Goal: Communication & Community: Answer question/provide support

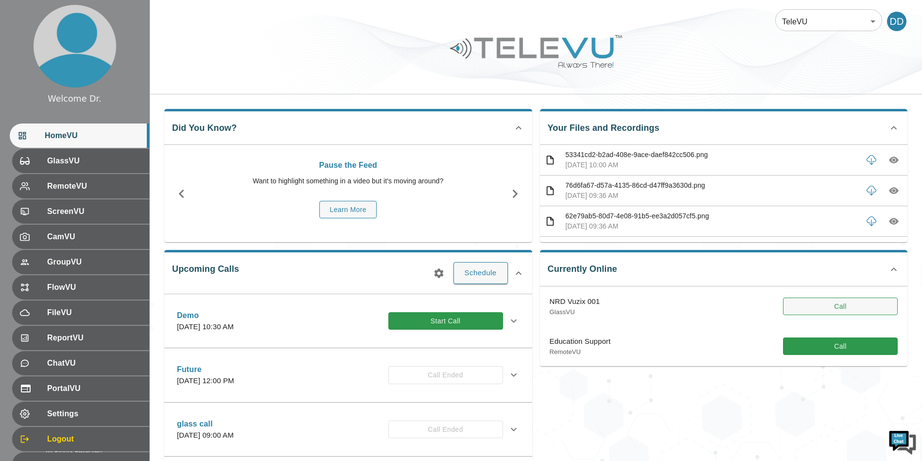
click at [811, 299] on button "Call" at bounding box center [840, 307] width 115 height 18
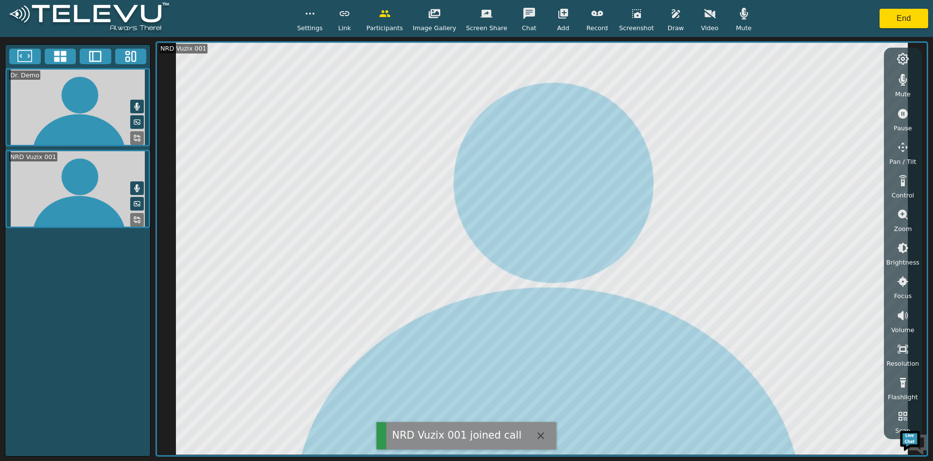
click at [744, 14] on button "button" at bounding box center [744, 13] width 24 height 19
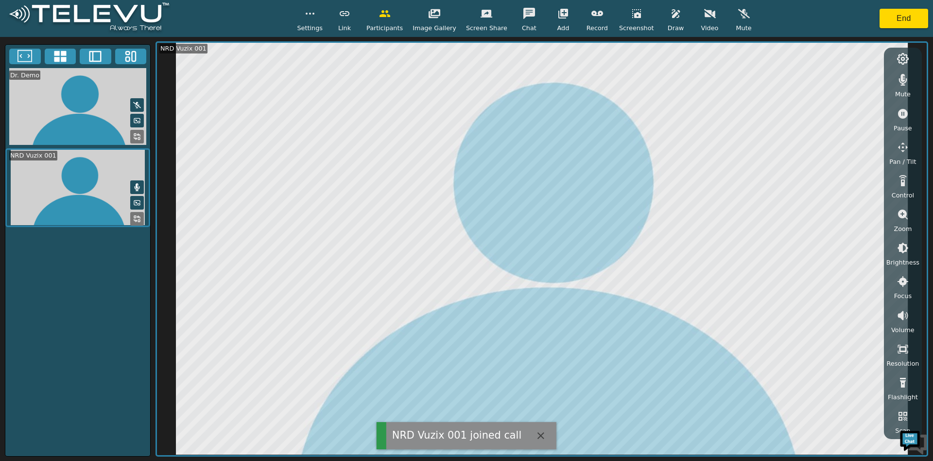
click at [895, 84] on button "button" at bounding box center [903, 79] width 24 height 19
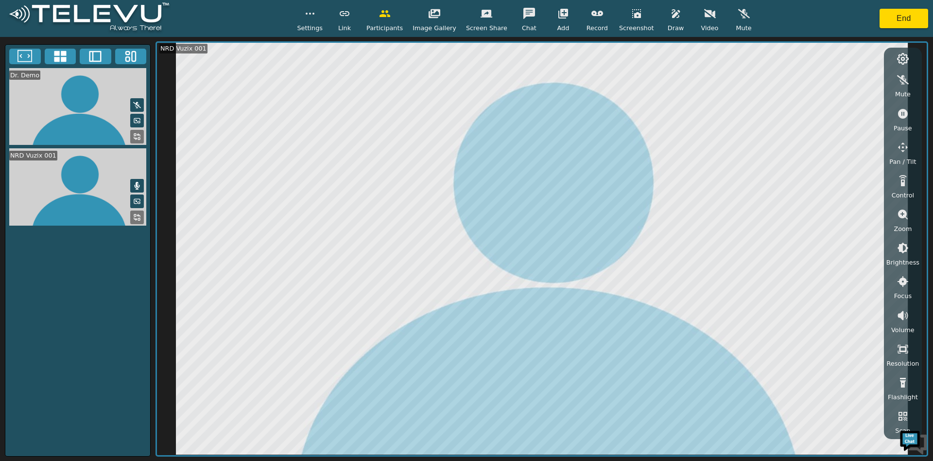
click at [670, 16] on icon "button" at bounding box center [676, 14] width 12 height 12
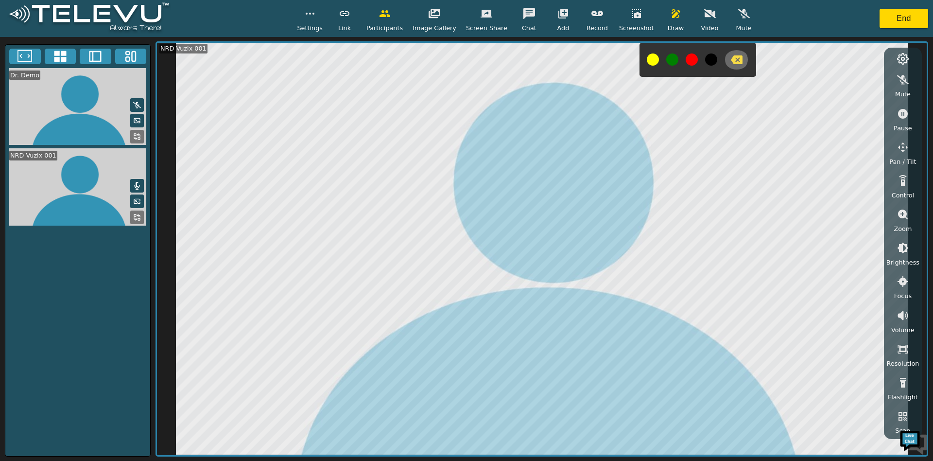
click at [731, 61] on icon "button" at bounding box center [737, 59] width 12 height 9
click at [900, 117] on icon "button" at bounding box center [903, 114] width 10 height 10
click at [731, 63] on icon "button" at bounding box center [737, 59] width 12 height 9
click at [903, 118] on icon "button" at bounding box center [903, 114] width 10 height 10
click at [731, 59] on icon "button" at bounding box center [737, 59] width 12 height 9
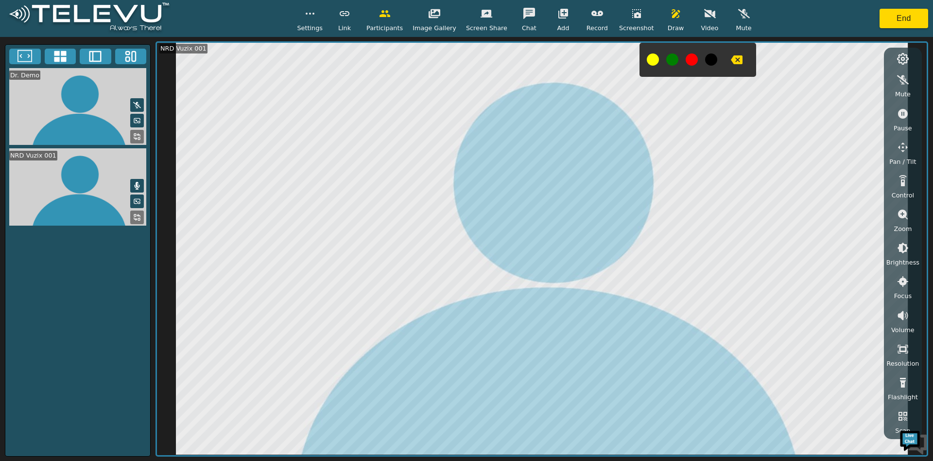
click at [311, 21] on div "Settings" at bounding box center [310, 18] width 26 height 29
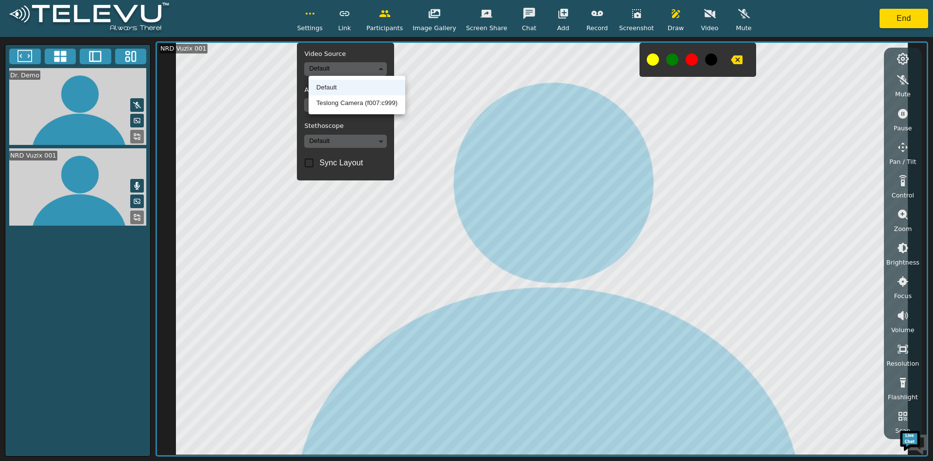
click at [333, 66] on body "Settings Video Source Default Audio Source Default Stethoscope Default Sync Lay…" at bounding box center [466, 230] width 933 height 461
click at [351, 97] on li "Teslong Camera (f007:c999)" at bounding box center [357, 103] width 97 height 16
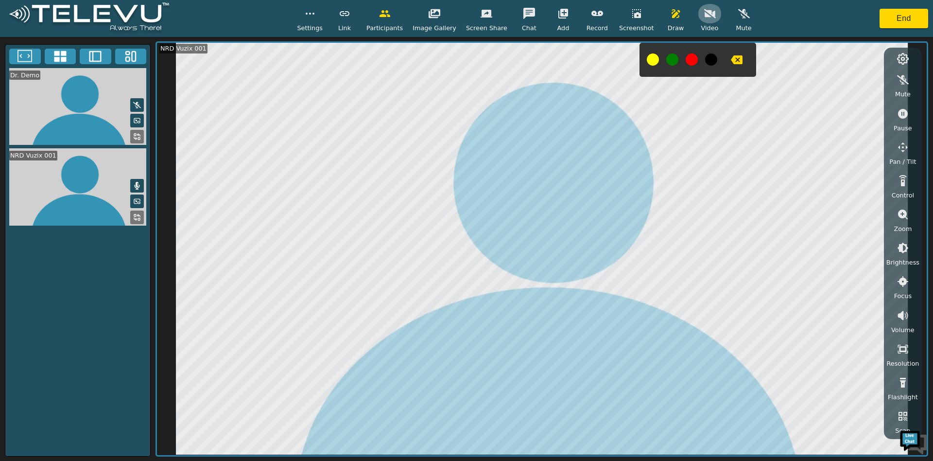
click at [704, 18] on icon "button" at bounding box center [710, 14] width 12 height 12
click at [88, 56] on icon at bounding box center [95, 56] width 15 height 15
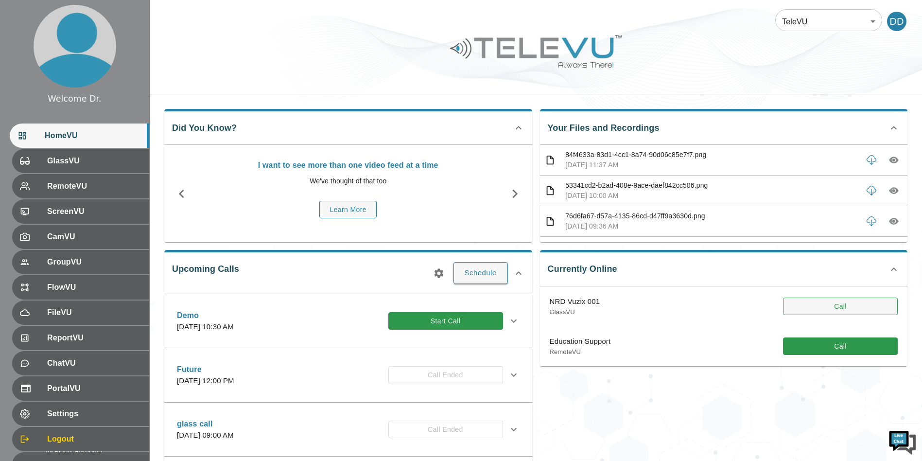
click at [845, 305] on button "Call" at bounding box center [840, 307] width 115 height 18
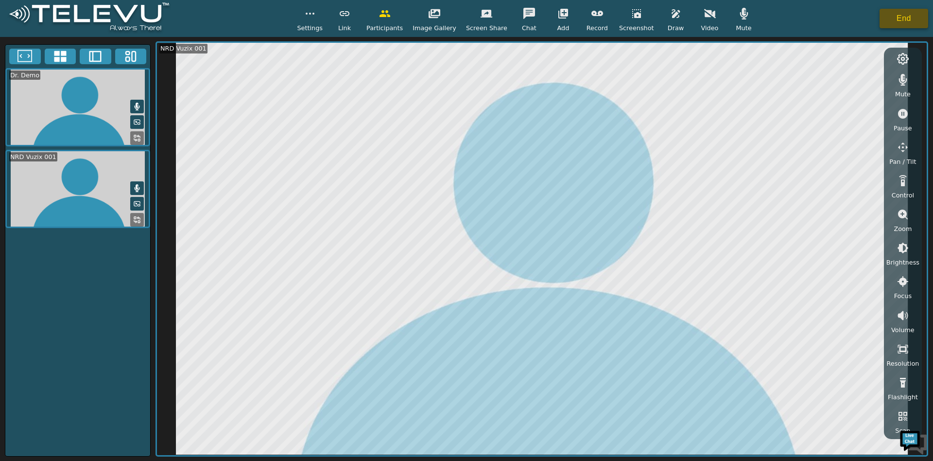
click at [903, 25] on button "End" at bounding box center [904, 18] width 49 height 19
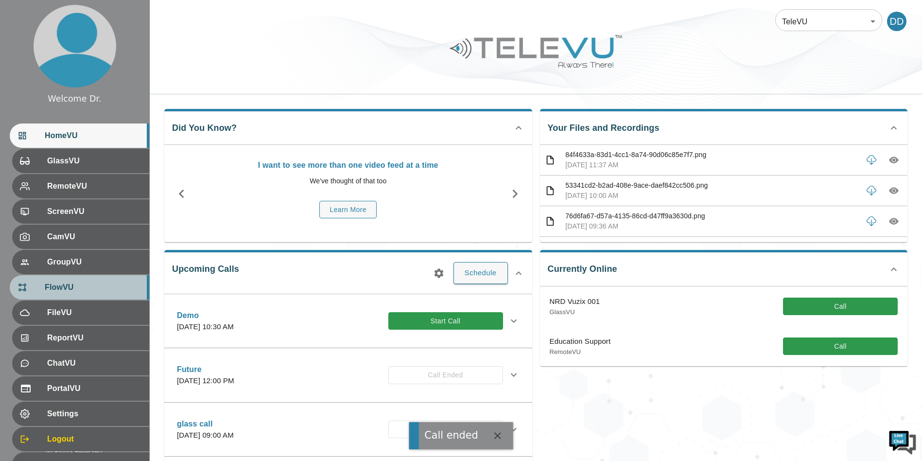
click at [49, 284] on span "FlowVU" at bounding box center [93, 288] width 97 height 12
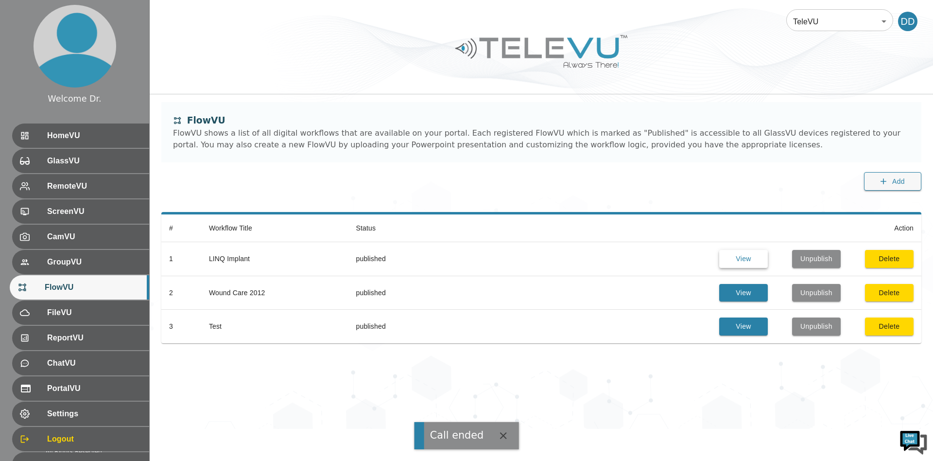
click at [750, 253] on button "View" at bounding box center [744, 259] width 49 height 18
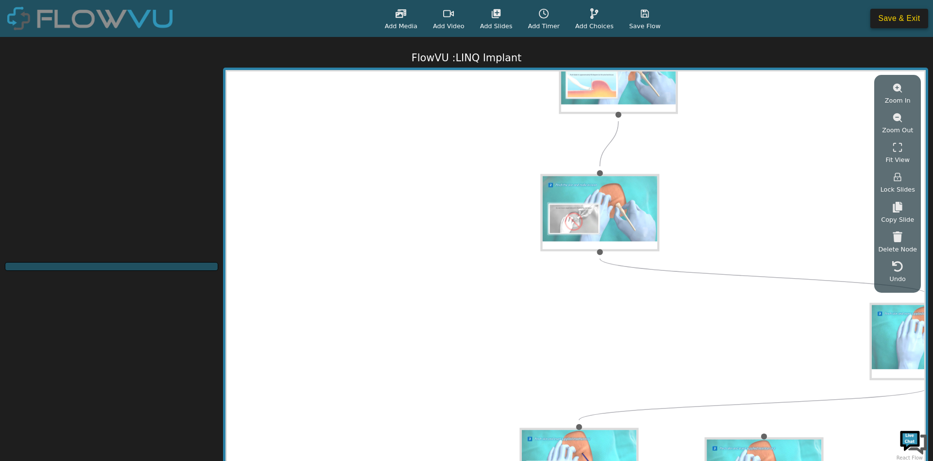
click at [918, 13] on button "Save & Exit" at bounding box center [900, 18] width 58 height 19
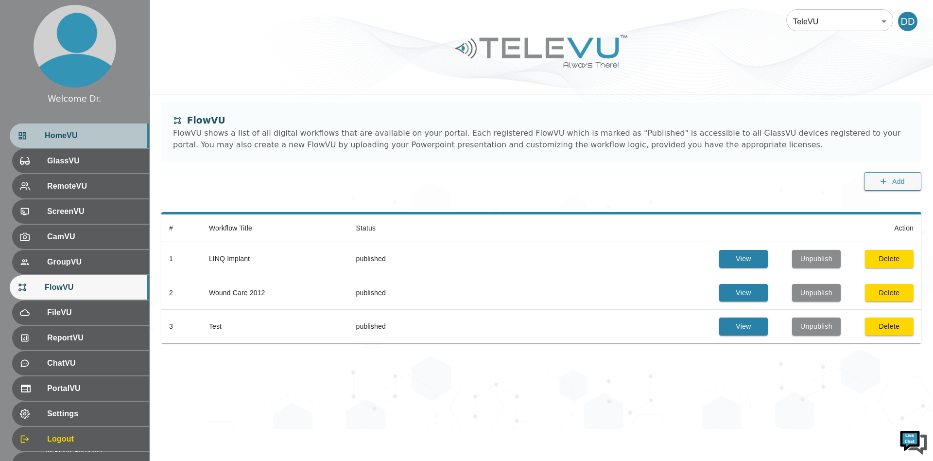
click at [61, 136] on span "HomeVU" at bounding box center [93, 136] width 97 height 12
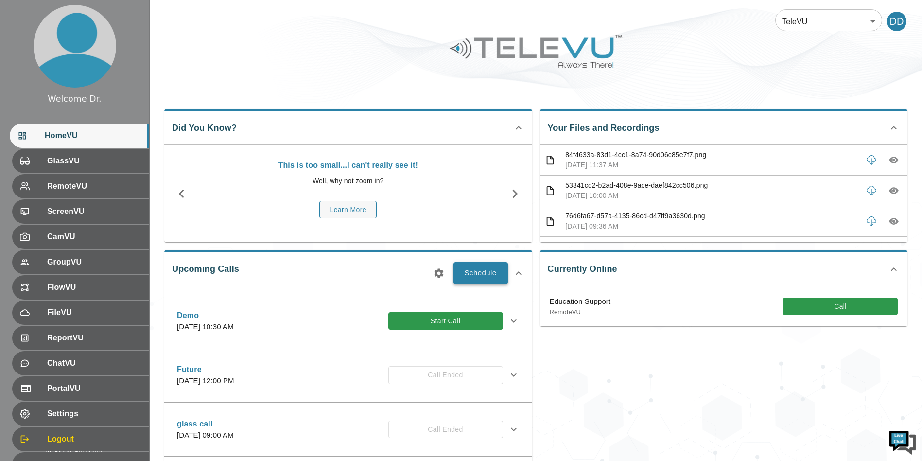
click at [466, 270] on button "Schedule" at bounding box center [481, 272] width 54 height 21
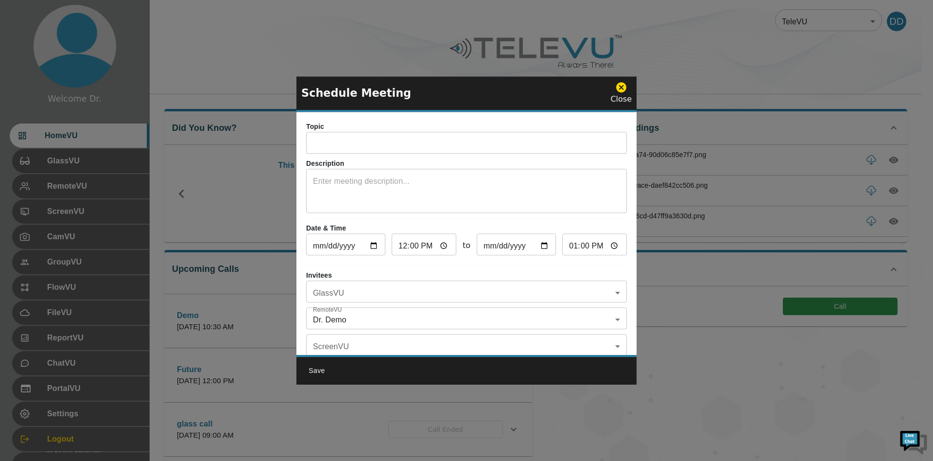
click at [622, 91] on icon at bounding box center [621, 87] width 10 height 10
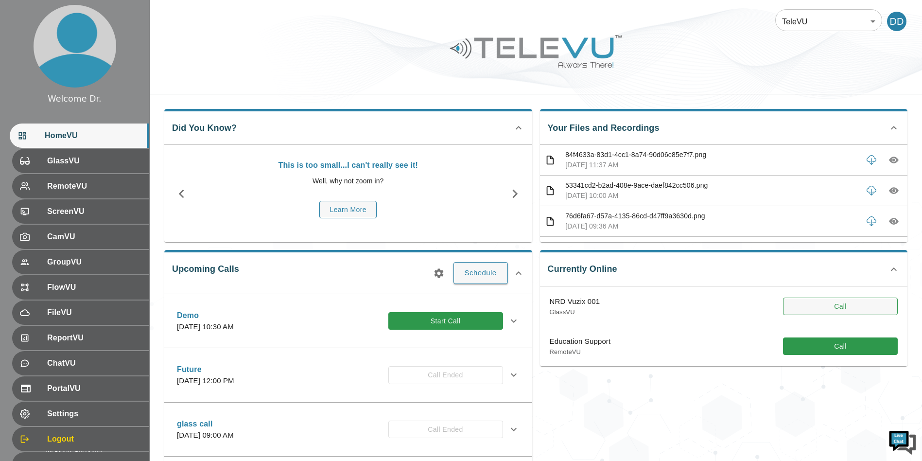
click at [838, 301] on button "Call" at bounding box center [840, 307] width 115 height 18
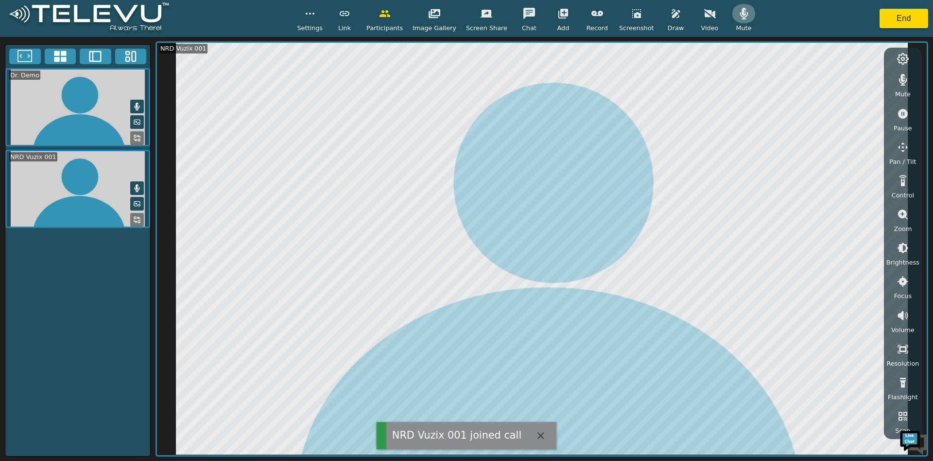
click at [740, 14] on icon "button" at bounding box center [744, 14] width 8 height 12
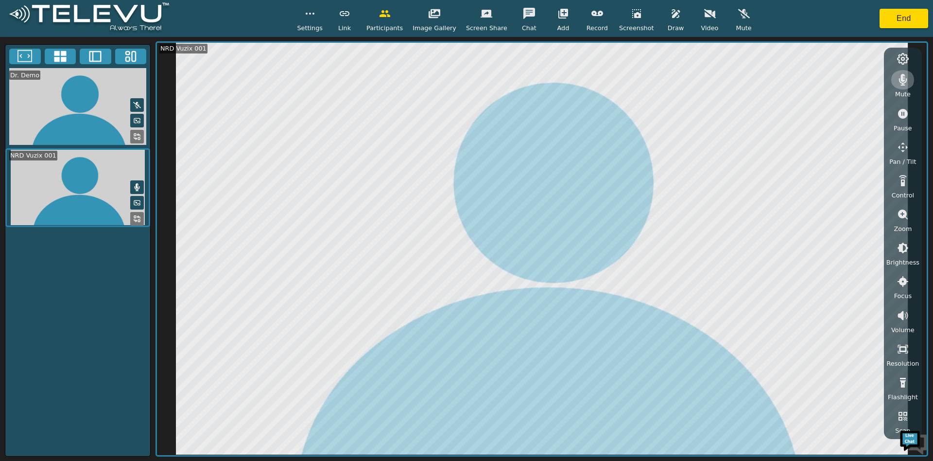
click at [902, 76] on icon "button" at bounding box center [903, 80] width 8 height 12
click at [704, 18] on icon "button" at bounding box center [710, 14] width 12 height 12
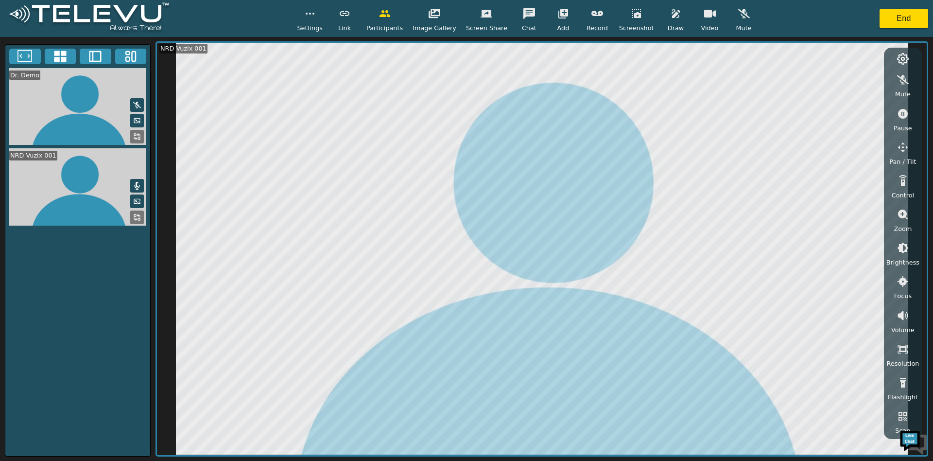
click at [320, 30] on span "Settings" at bounding box center [310, 27] width 26 height 9
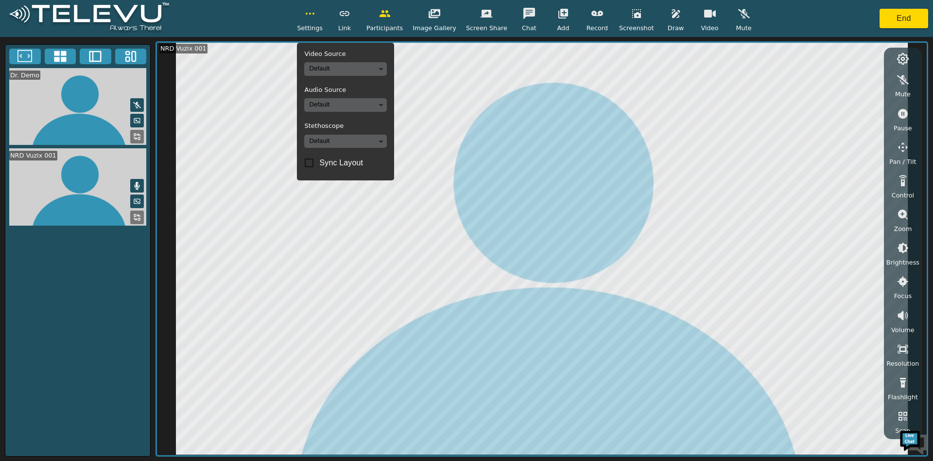
click at [344, 70] on body "Settings Video Source Default Audio Source Default Stethoscope Default Sync Lay…" at bounding box center [466, 230] width 933 height 461
click at [359, 104] on li "Teslong Camera (f007:c999)" at bounding box center [357, 103] width 97 height 16
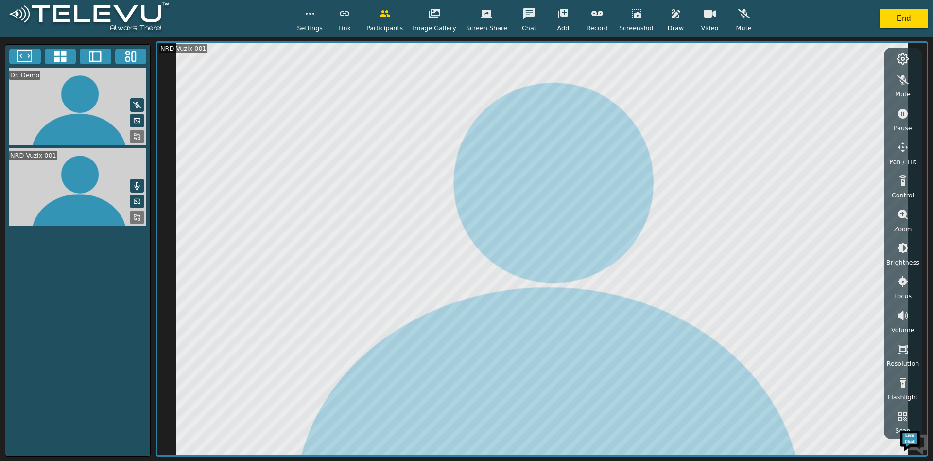
click at [95, 51] on icon at bounding box center [95, 56] width 15 height 15
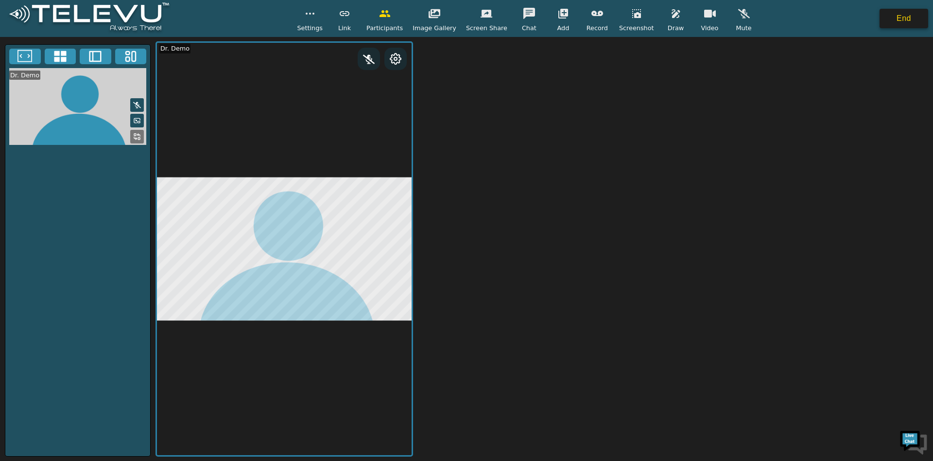
click at [910, 18] on button "End" at bounding box center [904, 18] width 49 height 19
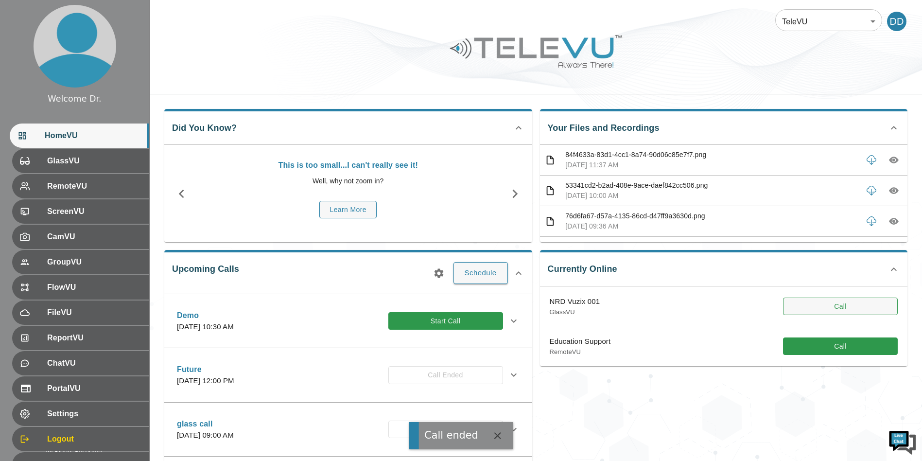
click at [830, 307] on button "Call" at bounding box center [840, 307] width 115 height 18
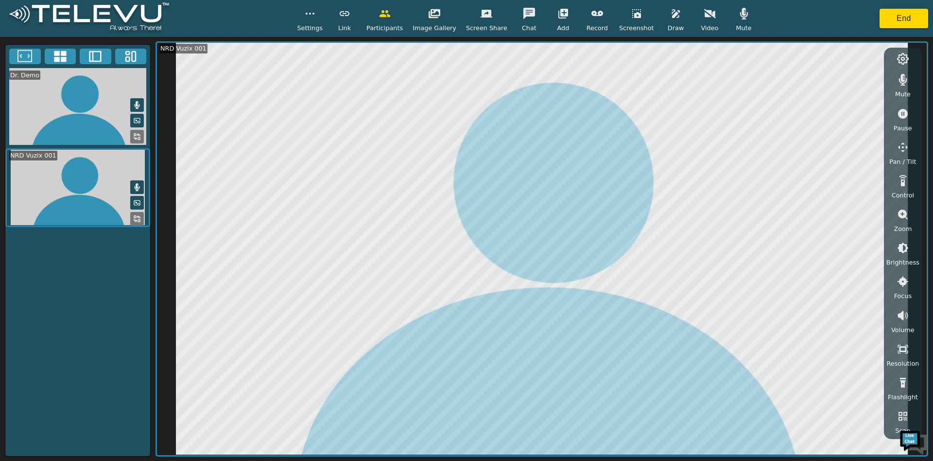
click at [736, 26] on span "Mute" at bounding box center [744, 27] width 16 height 9
click at [900, 77] on icon "button" at bounding box center [903, 80] width 12 height 12
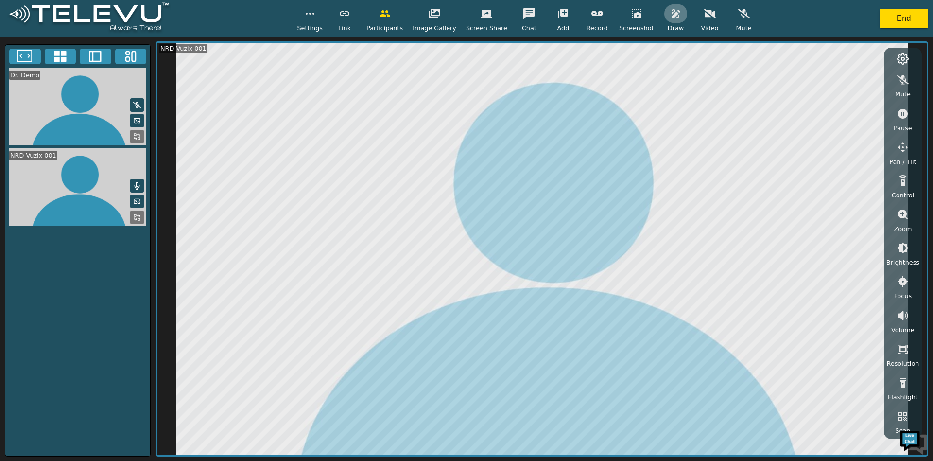
click at [672, 11] on icon "button" at bounding box center [676, 13] width 8 height 9
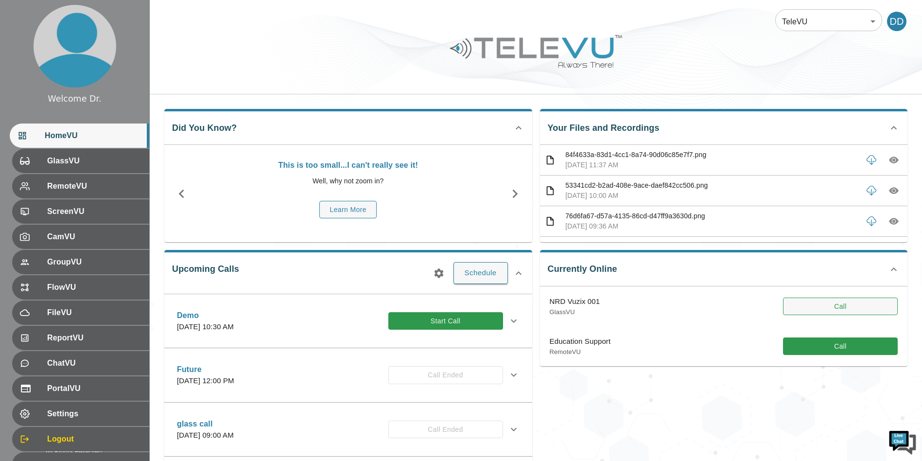
click at [844, 299] on button "Call" at bounding box center [840, 307] width 115 height 18
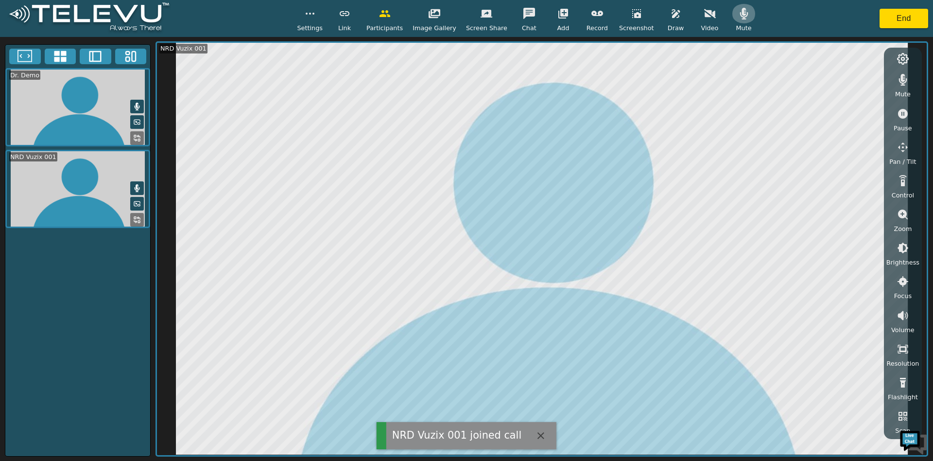
click at [738, 21] on button "button" at bounding box center [744, 13] width 24 height 19
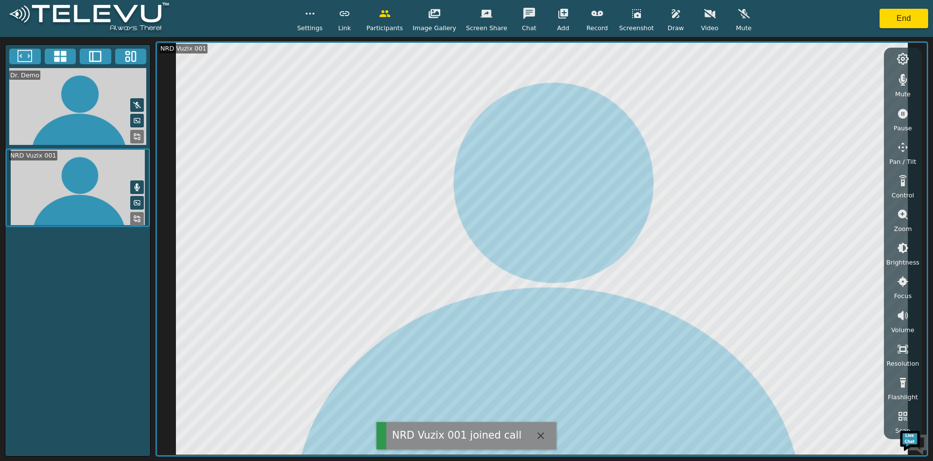
click at [908, 81] on icon "button" at bounding box center [903, 80] width 12 height 12
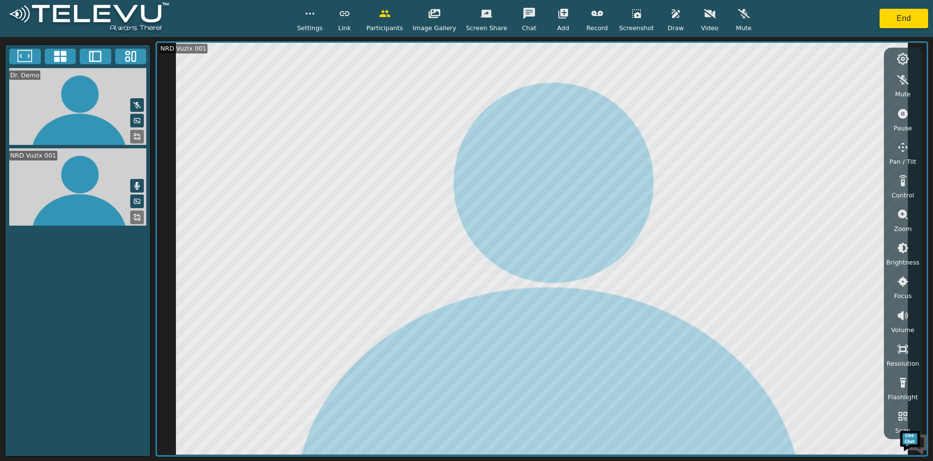
click at [666, 20] on button "button" at bounding box center [676, 13] width 24 height 19
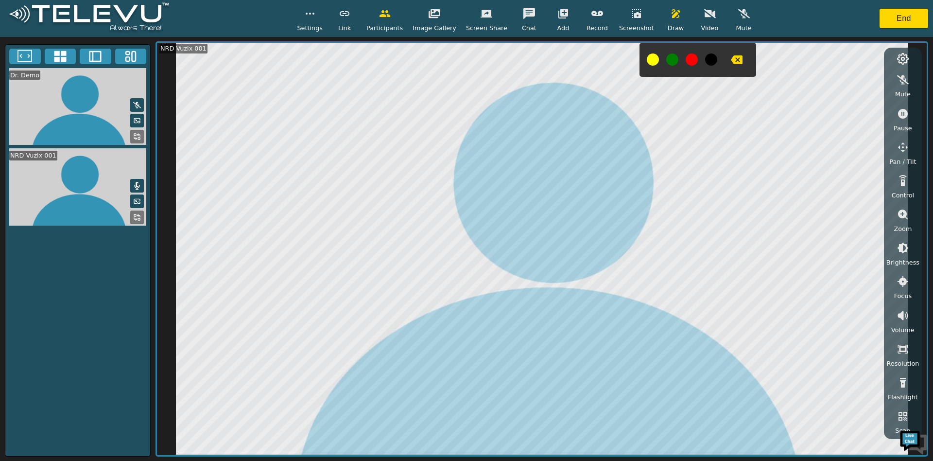
click at [323, 22] on div "Settings" at bounding box center [310, 18] width 26 height 29
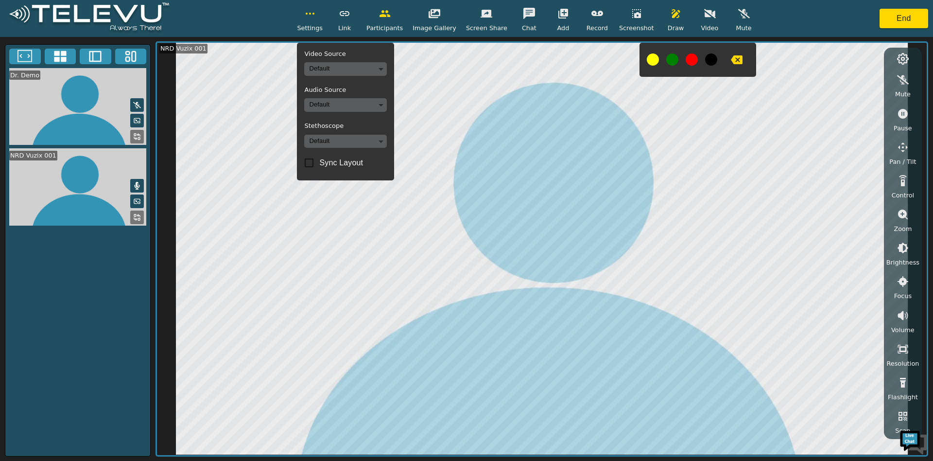
click at [332, 63] on body "Settings Video Source Default Audio Source Default Stethoscope Default Sync Lay…" at bounding box center [466, 230] width 933 height 461
click at [354, 97] on li "Teslong Camera (f007:c999)" at bounding box center [357, 103] width 97 height 16
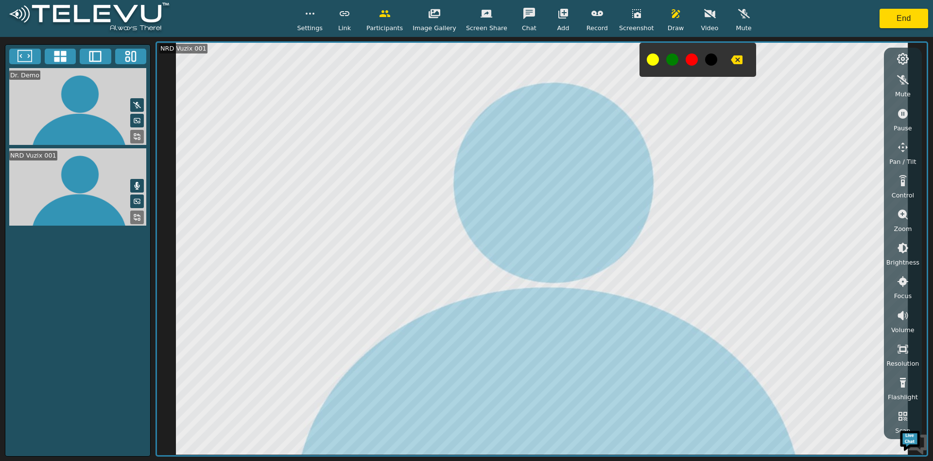
click at [704, 23] on span "Video" at bounding box center [711, 27] width 18 height 9
click at [698, 20] on button "button" at bounding box center [710, 13] width 24 height 19
click at [139, 142] on button at bounding box center [137, 137] width 14 height 14
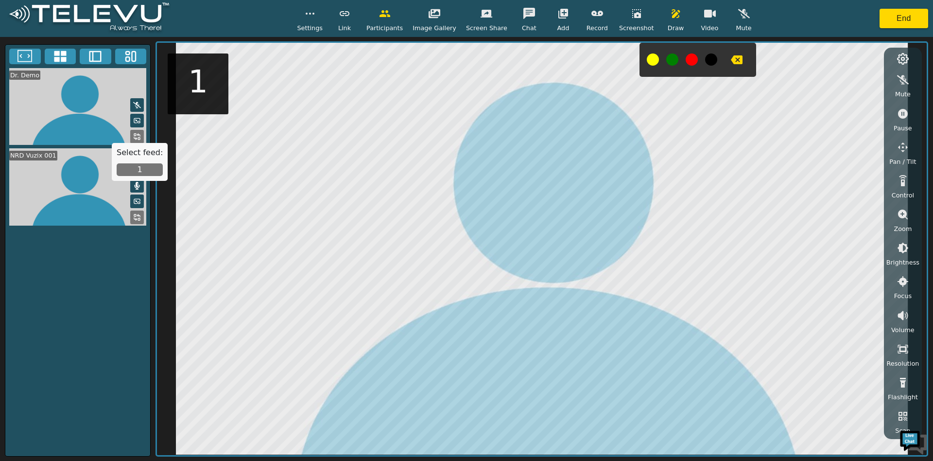
click at [127, 171] on button "1" at bounding box center [140, 169] width 46 height 13
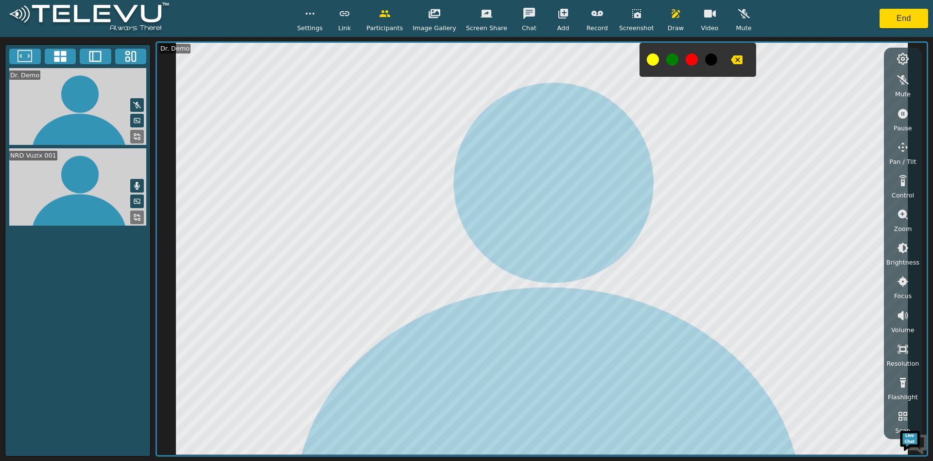
click at [88, 57] on icon at bounding box center [95, 56] width 15 height 15
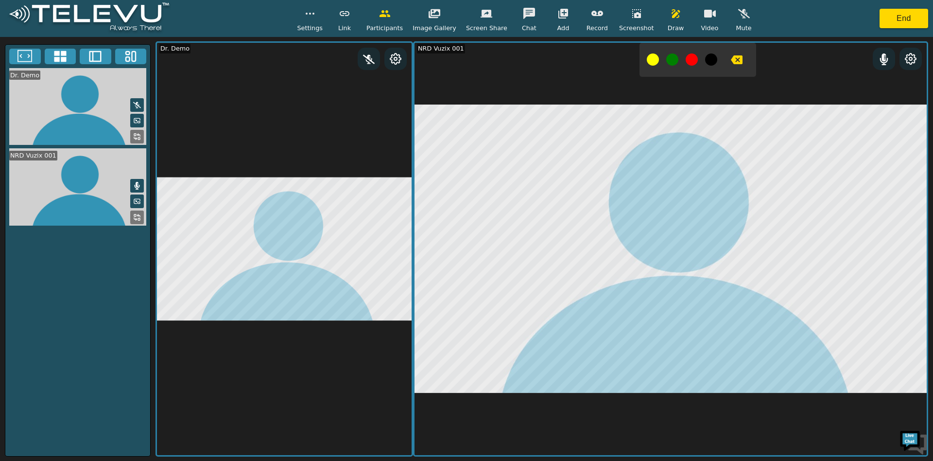
click at [631, 16] on icon "button" at bounding box center [637, 14] width 12 height 12
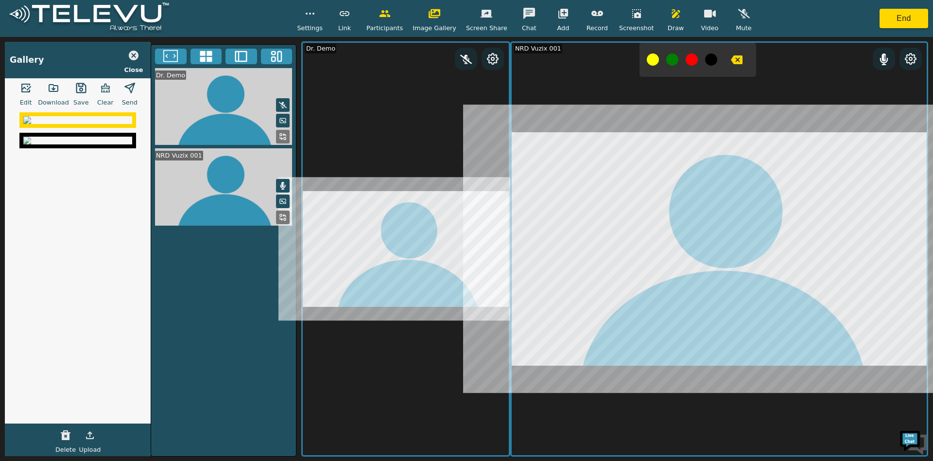
click at [21, 82] on button "button" at bounding box center [26, 87] width 24 height 19
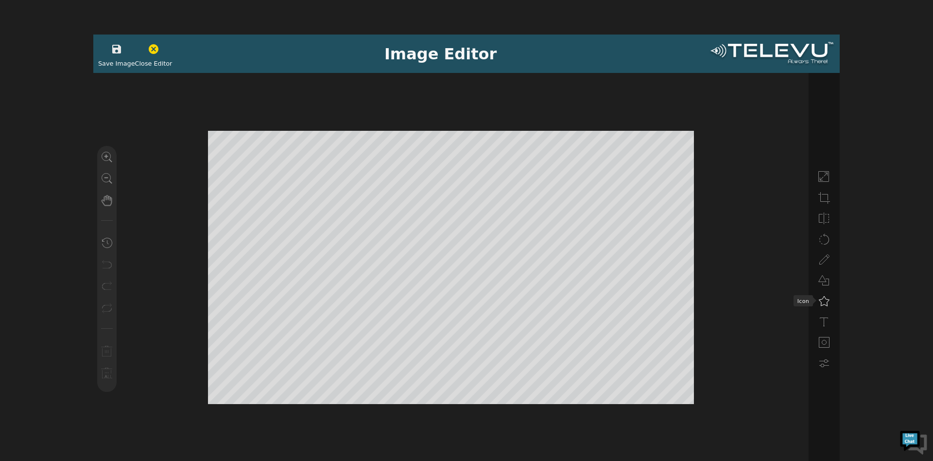
click at [823, 302] on icon at bounding box center [825, 301] width 12 height 12
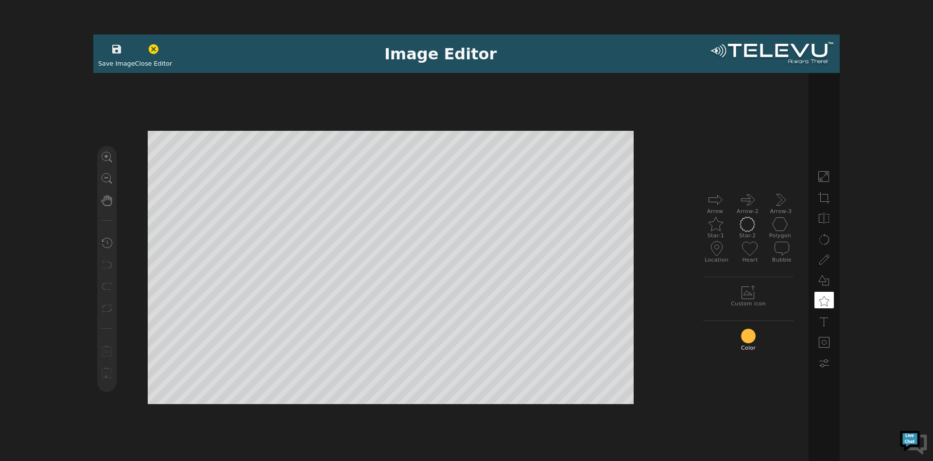
click at [749, 223] on icon at bounding box center [748, 224] width 16 height 16
click at [105, 43] on button "button" at bounding box center [117, 48] width 24 height 19
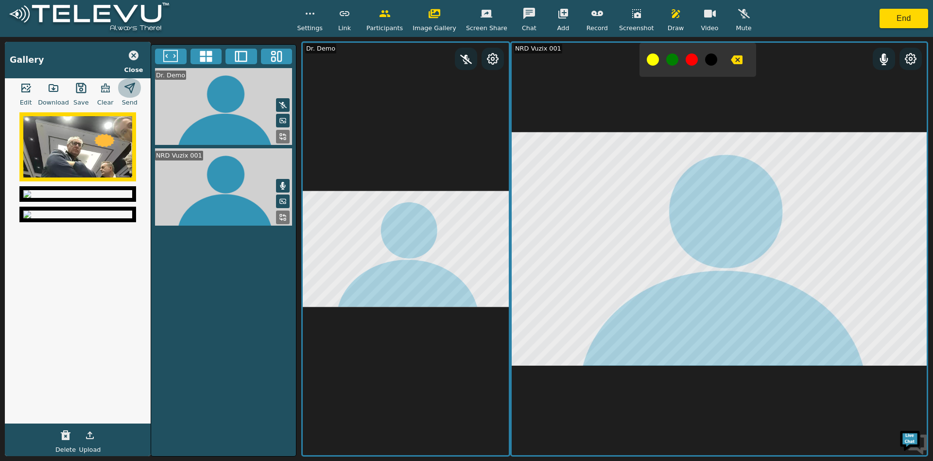
click at [127, 87] on icon "button" at bounding box center [130, 88] width 12 height 12
click at [525, 8] on icon "button" at bounding box center [530, 13] width 12 height 11
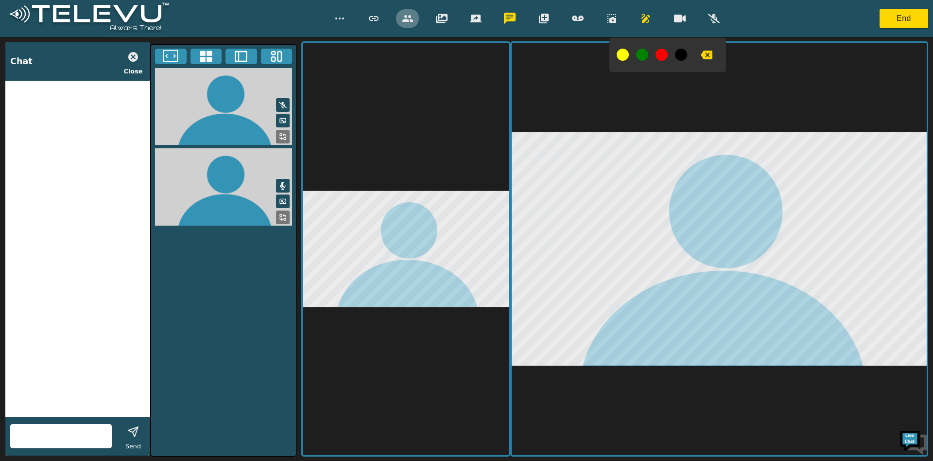
click at [410, 18] on icon "button" at bounding box center [408, 19] width 12 height 12
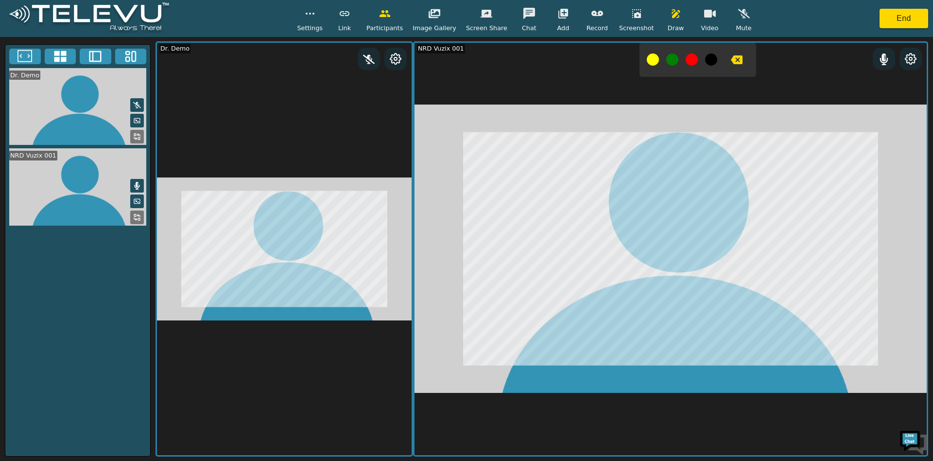
click at [474, 20] on div "Screen Share" at bounding box center [486, 18] width 41 height 29
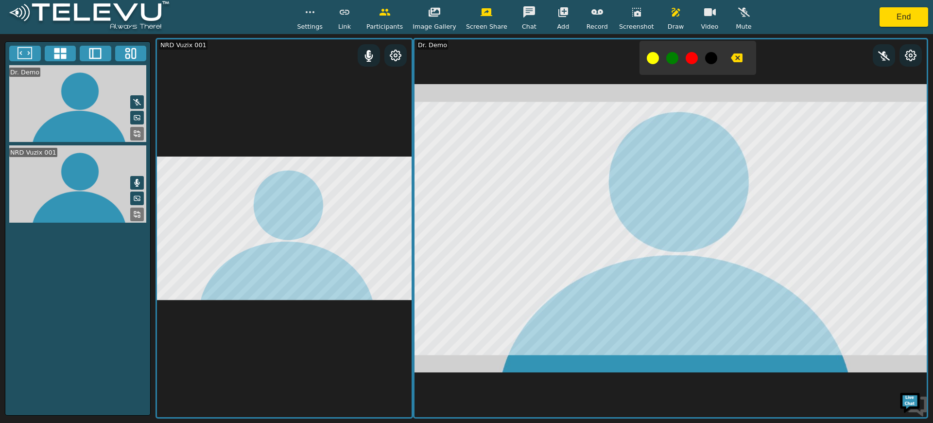
click at [400, 54] on icon at bounding box center [395, 55] width 11 height 11
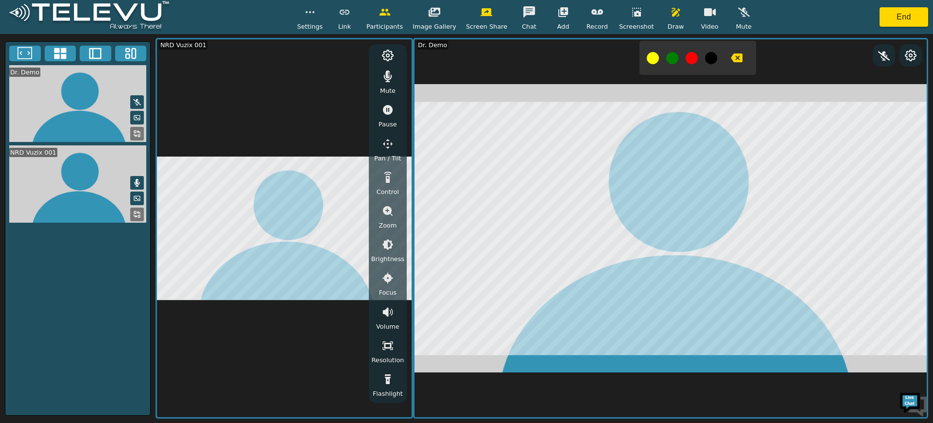
click at [390, 179] on icon "button" at bounding box center [388, 178] width 12 height 12
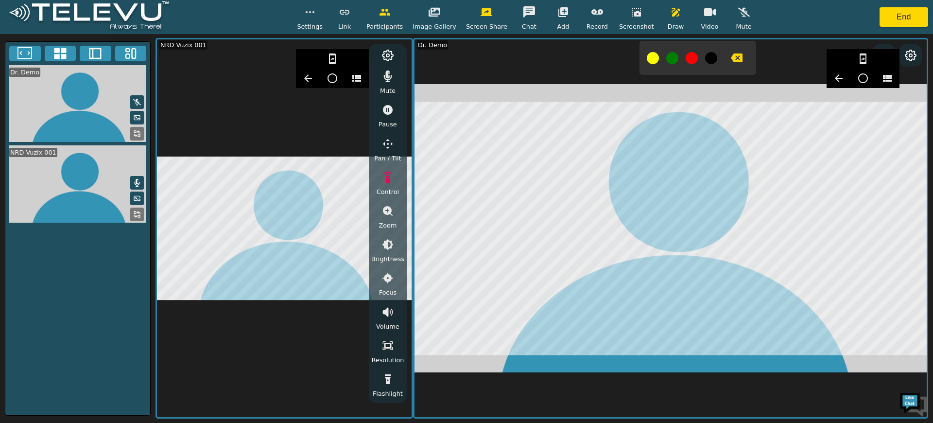
click at [859, 58] on icon "button" at bounding box center [864, 59] width 12 height 12
click at [894, 7] on button "End" at bounding box center [904, 16] width 49 height 19
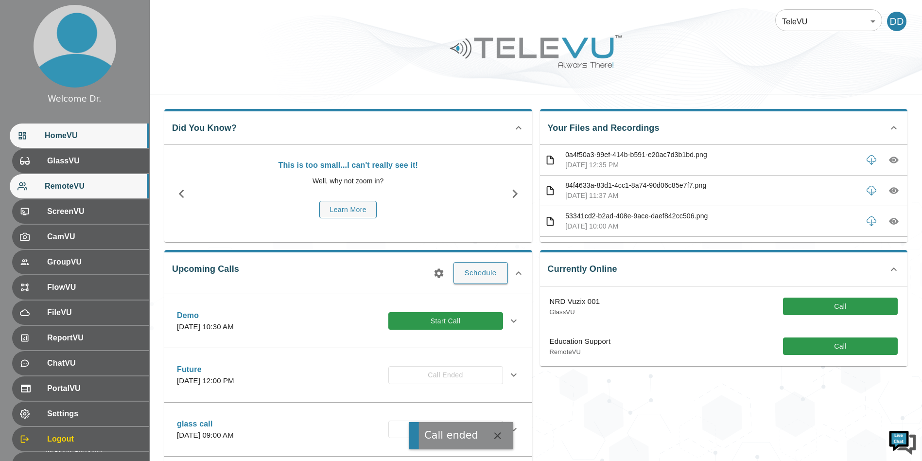
click at [60, 176] on div "RemoteVU" at bounding box center [80, 186] width 140 height 24
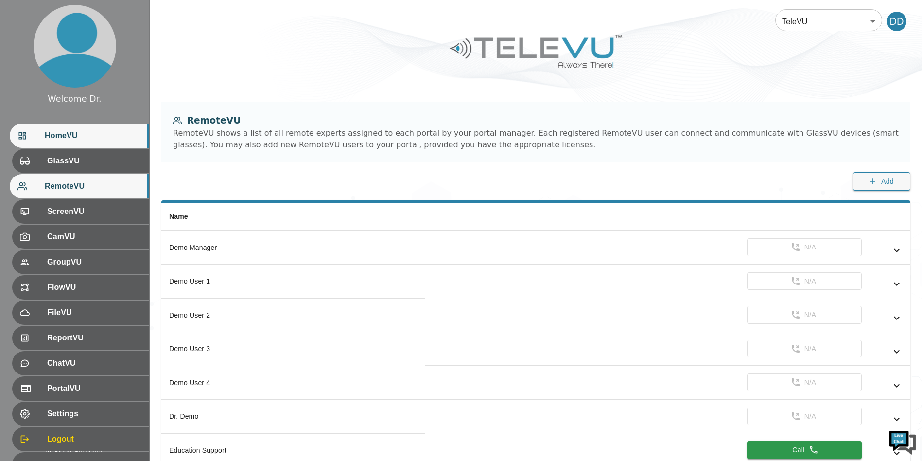
click at [68, 138] on span "HomeVU" at bounding box center [93, 136] width 97 height 12
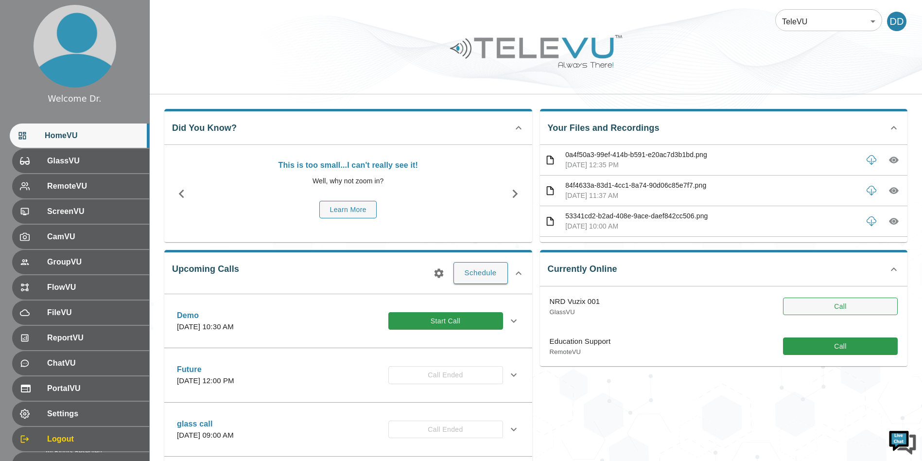
click at [836, 310] on button "Call" at bounding box center [840, 307] width 115 height 18
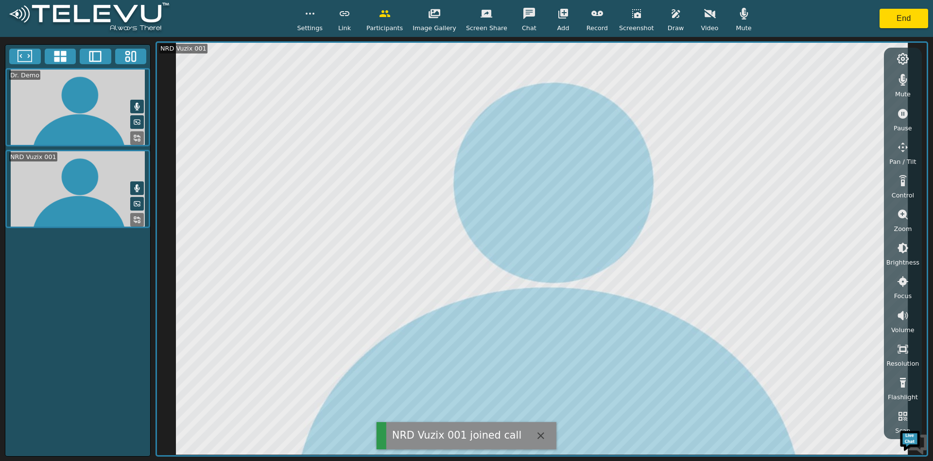
click at [739, 16] on icon "button" at bounding box center [745, 14] width 12 height 12
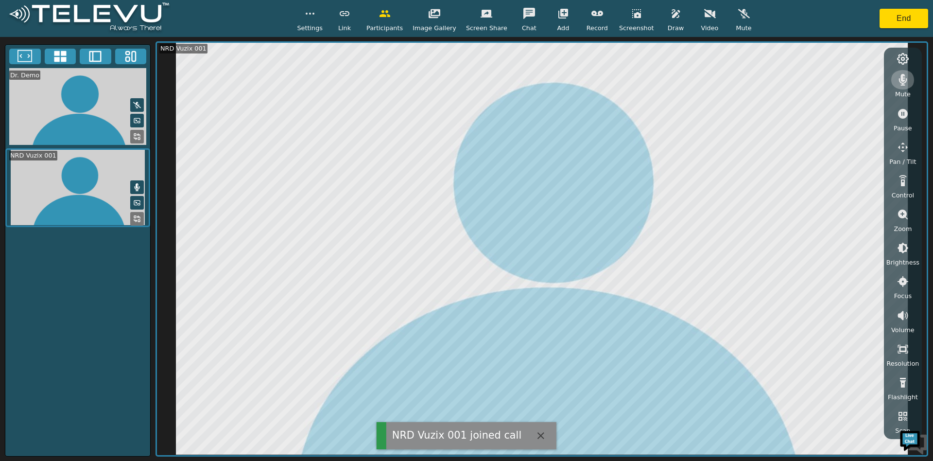
click at [902, 71] on button "button" at bounding box center [903, 79] width 24 height 19
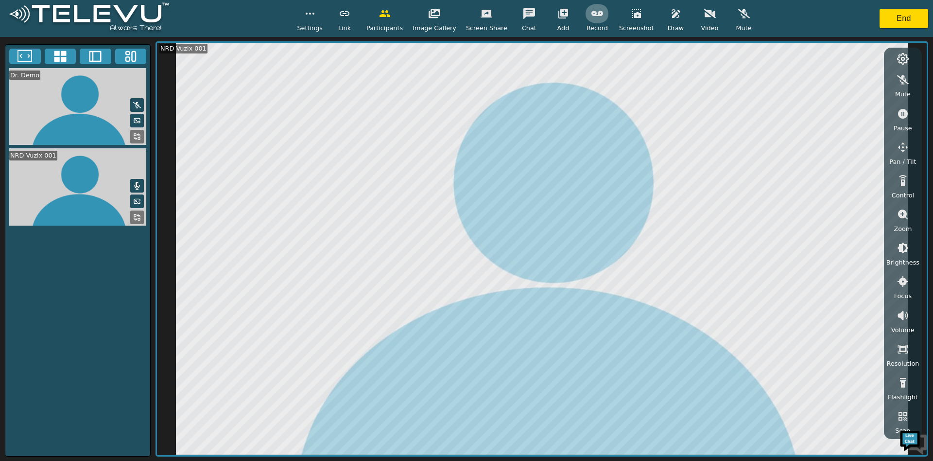
click at [594, 22] on button "button" at bounding box center [597, 13] width 24 height 19
click at [882, 18] on button "End" at bounding box center [904, 18] width 49 height 19
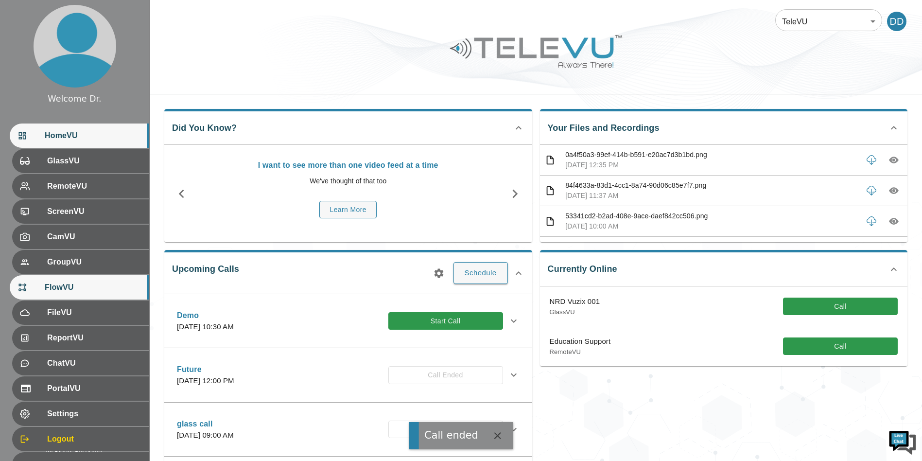
click at [45, 280] on div "FlowVU" at bounding box center [80, 287] width 140 height 24
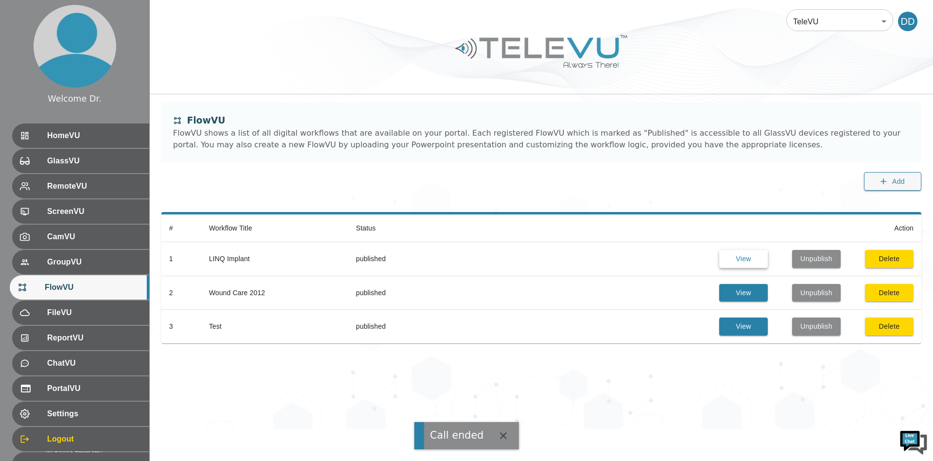
click at [729, 256] on button "View" at bounding box center [744, 259] width 49 height 18
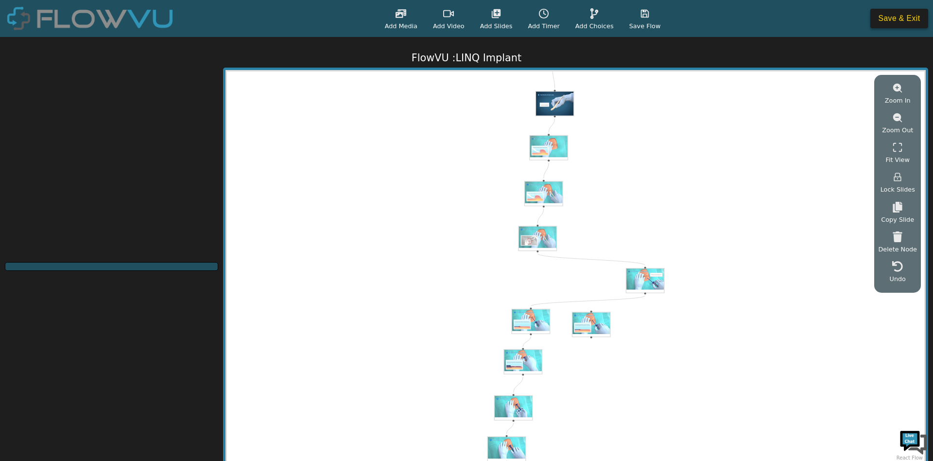
click at [895, 23] on button "Save & Exit" at bounding box center [900, 18] width 58 height 19
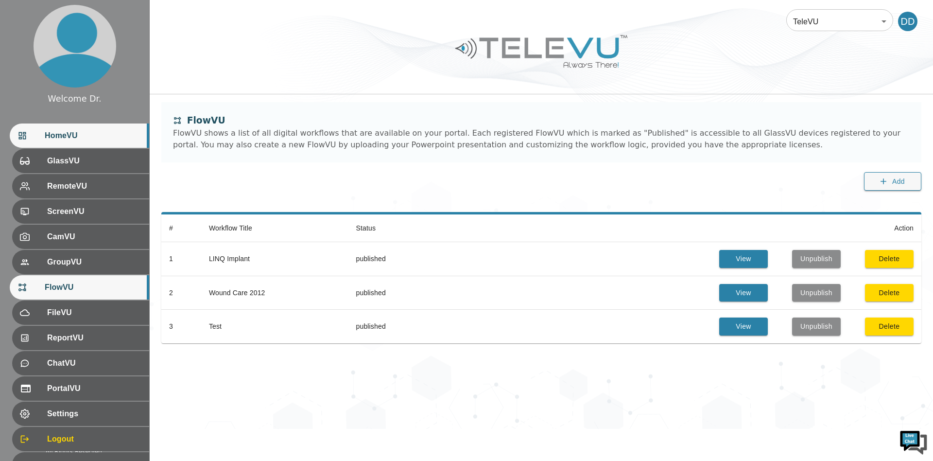
click at [93, 141] on span "HomeVU" at bounding box center [93, 136] width 97 height 12
